Goal: Information Seeking & Learning: Learn about a topic

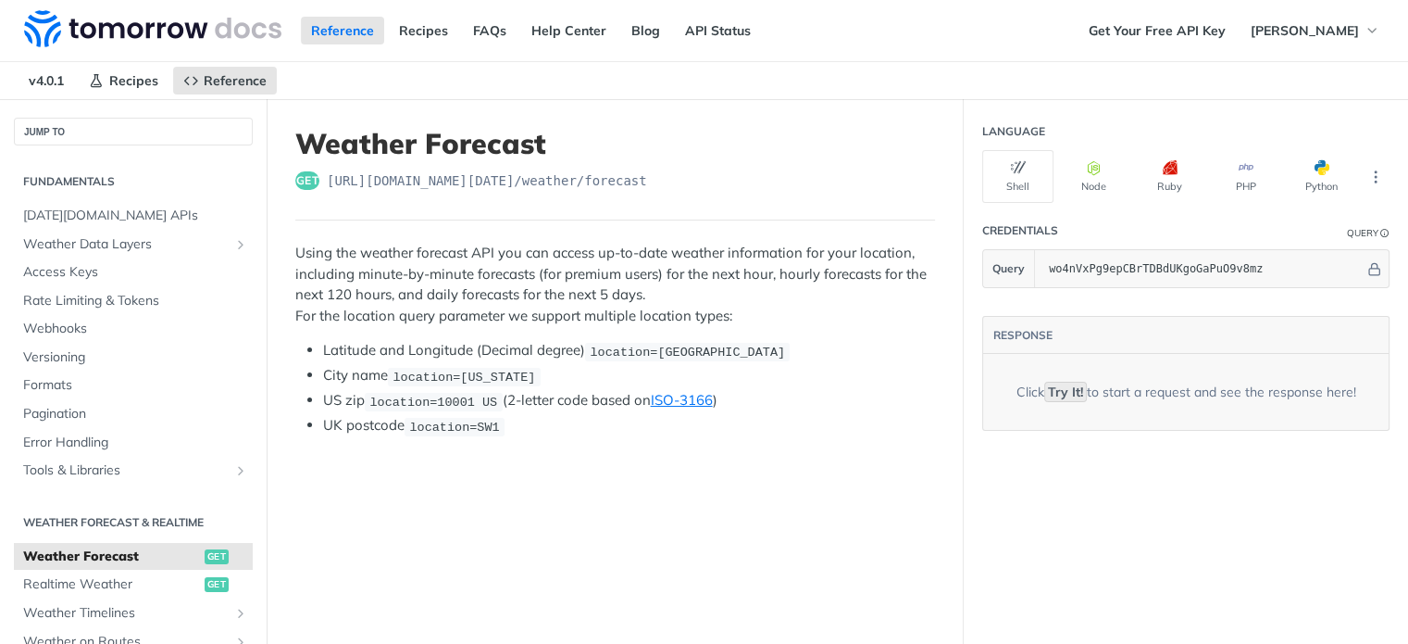
scroll to position [2222, 0]
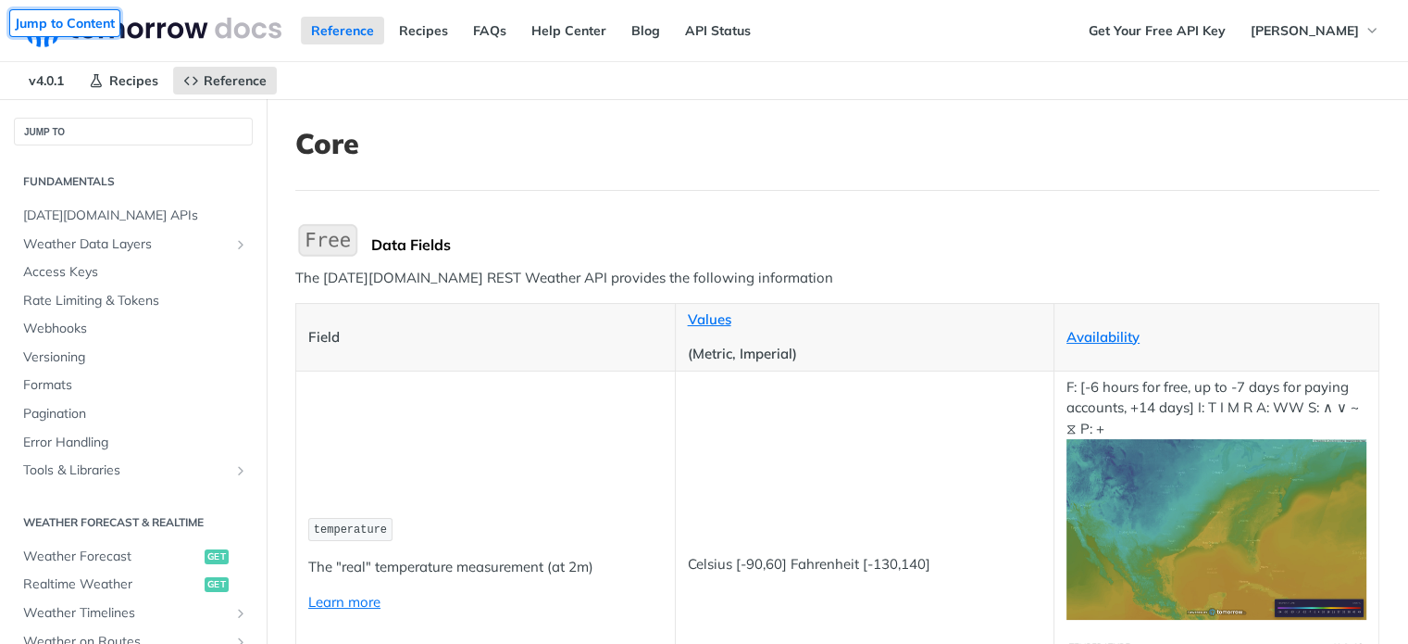
click at [98, 22] on link "Jump to Content" at bounding box center [64, 23] width 111 height 28
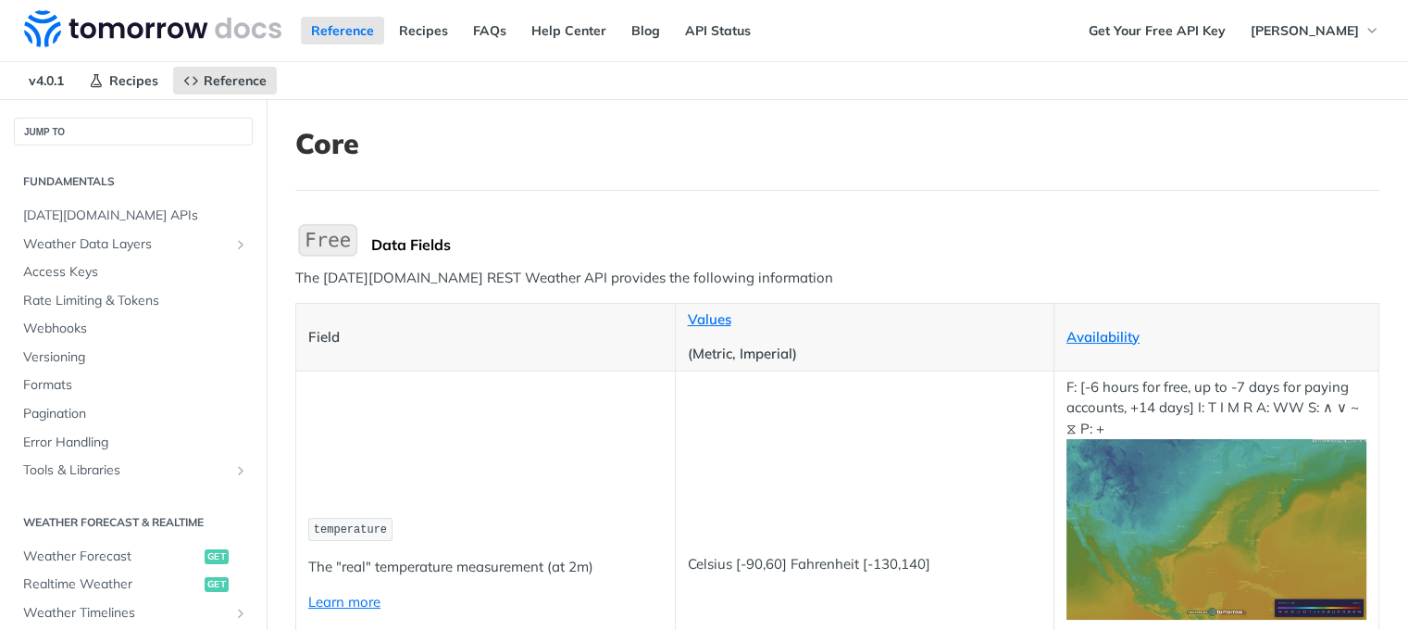
scroll to position [19520, 0]
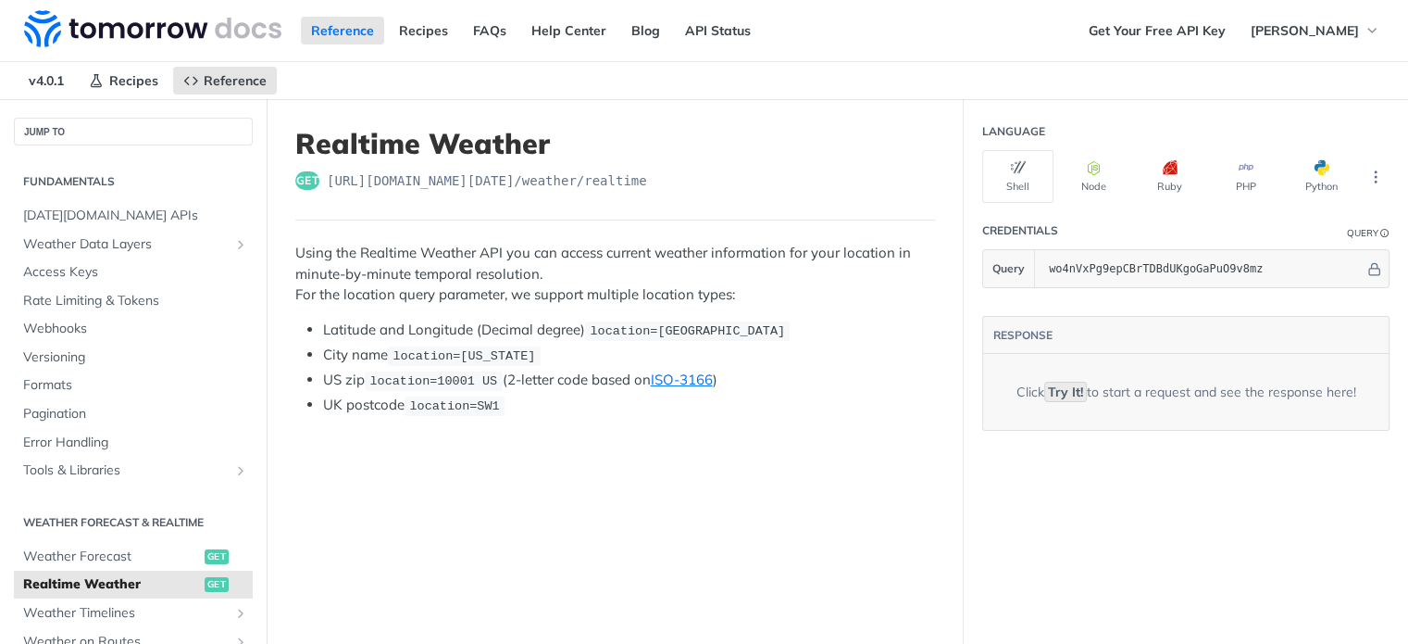
click at [0, 0] on select "v4.0.1" at bounding box center [0, 0] width 0 height 0
click at [0, 0] on div "Recipes Reference v4.0.1 Reference Recipes FAQs Help Center Blog API Status Get…" at bounding box center [0, 0] width 0 height 0
click at [111, 575] on span "Realtime Weather" at bounding box center [111, 584] width 177 height 19
click at [1369, 32] on icon "button" at bounding box center [1372, 31] width 7 height 4
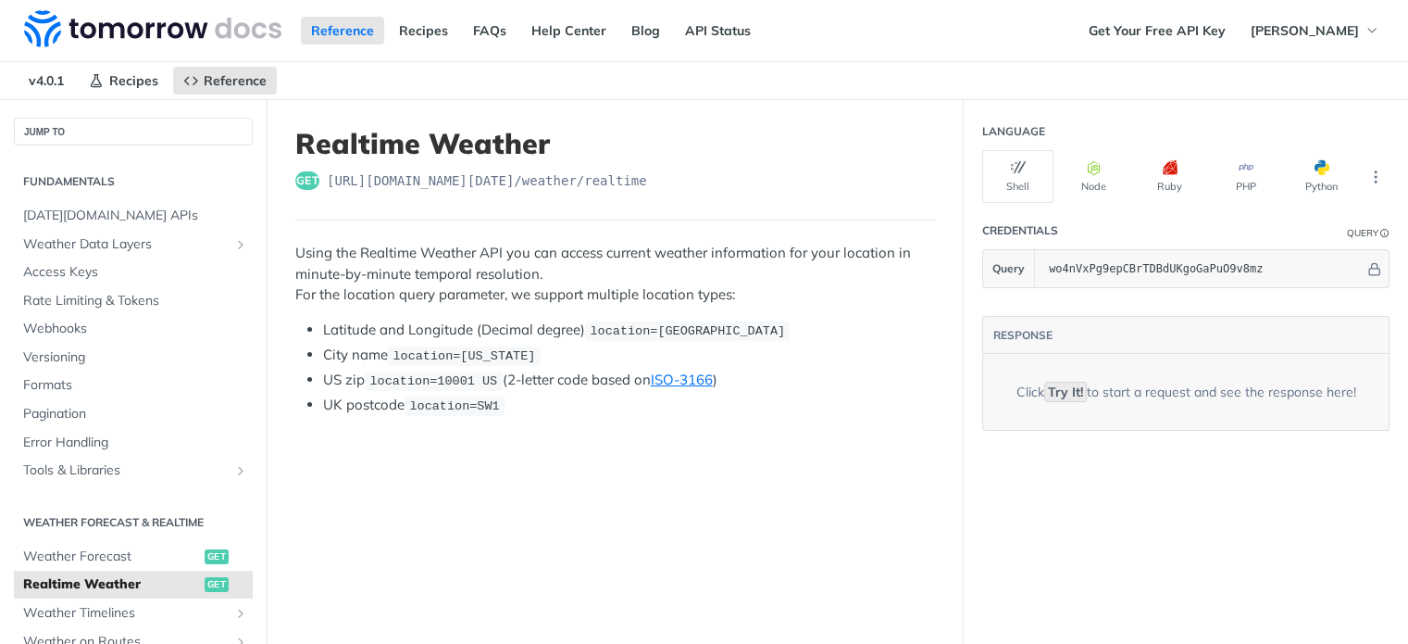
scroll to position [3426, 0]
